Goal: Task Accomplishment & Management: Manage account settings

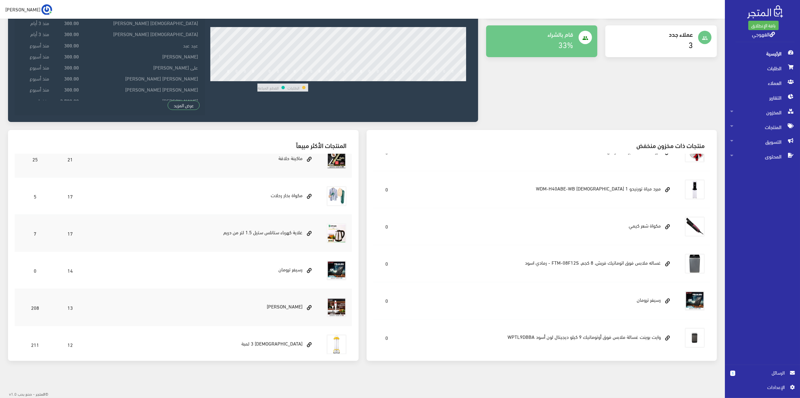
scroll to position [83, 0]
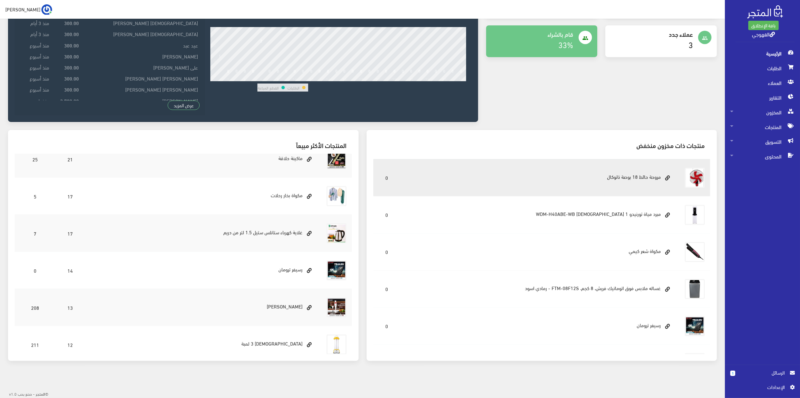
click at [641, 184] on td "مروحة حائط 18 بوصة ناتوكال" at bounding box center [539, 177] width 279 height 37
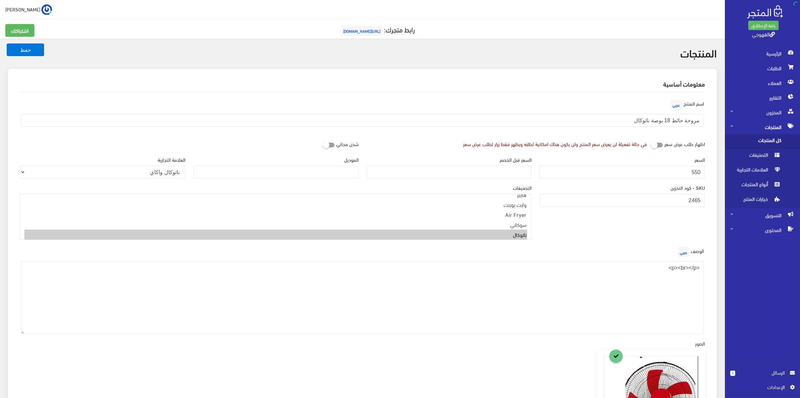
scroll to position [428, 0]
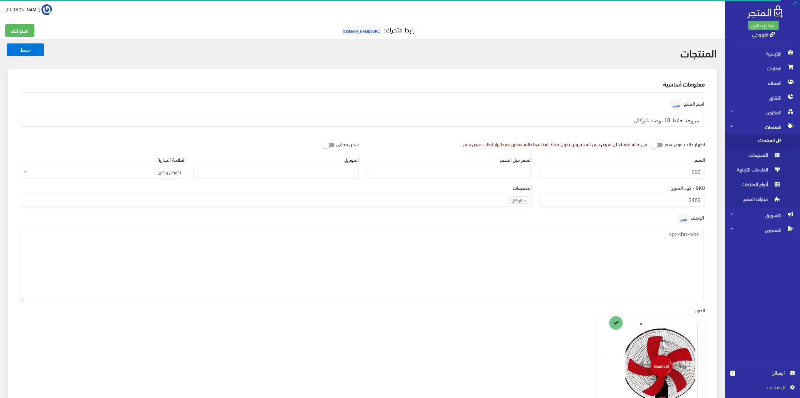
click at [41, 10] on img at bounding box center [46, 9] width 11 height 11
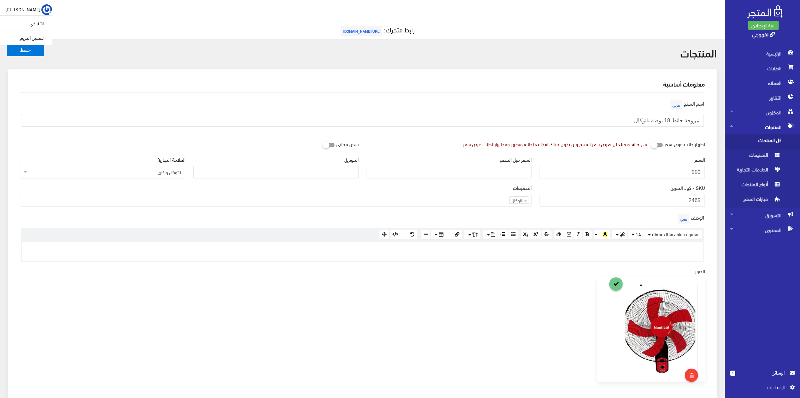
click at [74, 17] on div " [PERSON_NAME] اشتراكي تسجيل الخروج" at bounding box center [362, 9] width 725 height 19
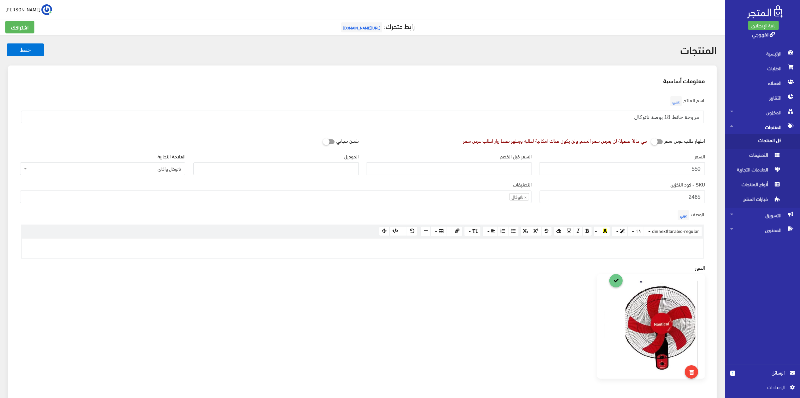
scroll to position [0, 0]
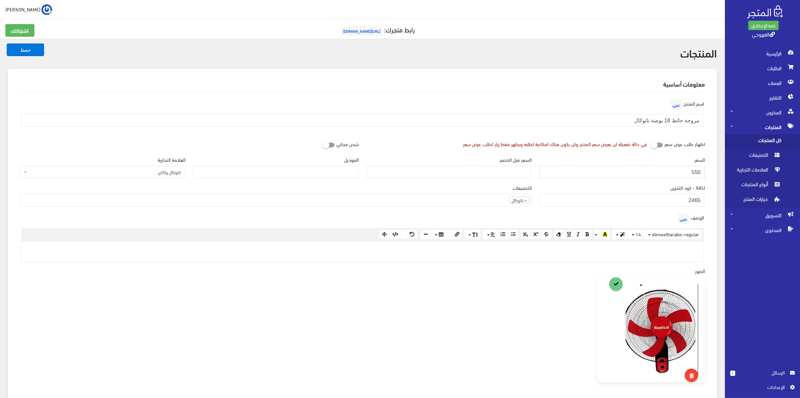
drag, startPoint x: 694, startPoint y: 175, endPoint x: 717, endPoint y: 177, distance: 22.8
click at [717, 177] on div "معلومات أساسية اسم المنتج عربي مروحة حائط 18 بوصة ناتوكال اظهار طلب عرض سعر في …" at bounding box center [362, 317] width 709 height 497
click at [652, 169] on input "550" at bounding box center [622, 172] width 165 height 13
